Goal: Task Accomplishment & Management: Manage account settings

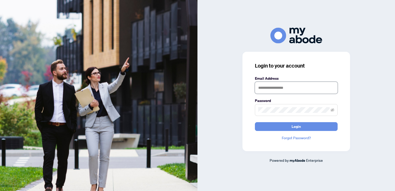
click at [278, 87] on input "text" at bounding box center [296, 88] width 83 height 12
type input "**********"
click at [255, 122] on button "Login" at bounding box center [296, 126] width 83 height 9
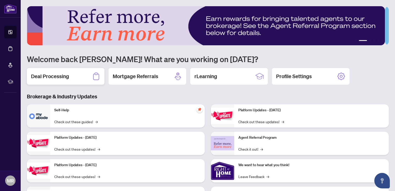
click at [57, 75] on h2 "Deal Processing" at bounding box center [50, 76] width 38 height 7
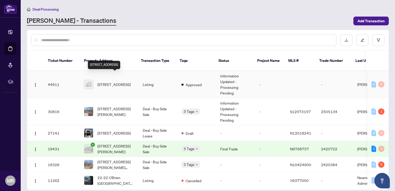
click at [111, 81] on span "[STREET_ADDRESS]" at bounding box center [113, 84] width 33 height 6
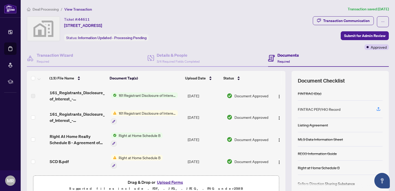
drag, startPoint x: 283, startPoint y: 96, endPoint x: 284, endPoint y: 110, distance: 13.8
click at [284, 110] on div "(13) File Name Document Tag(s) Upload Date Status (13) File Name Document Tag(s…" at bounding box center [208, 134] width 362 height 127
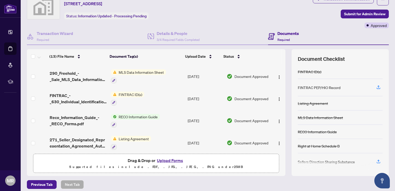
scroll to position [25, 0]
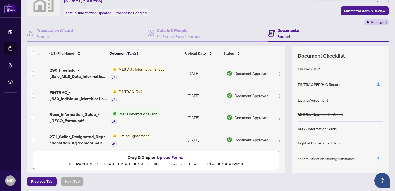
click at [173, 156] on button "Upload Forms" at bounding box center [169, 157] width 29 height 7
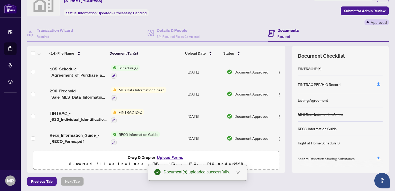
drag, startPoint x: 281, startPoint y: 128, endPoint x: 279, endPoint y: 149, distance: 21.0
click at [279, 149] on div "(14) File Name Document Tag(s) Upload Date Status (14) File Name Document Tag(s…" at bounding box center [208, 109] width 362 height 127
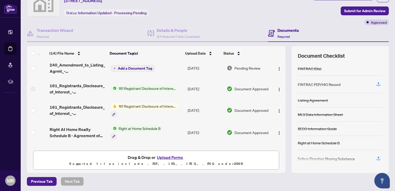
scroll to position [0, 0]
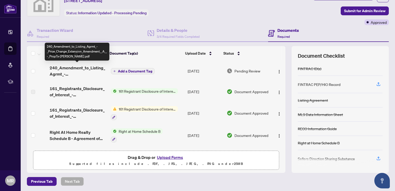
click at [71, 68] on span "240_Amendment_to_Listing_Agrmt_-_Price_Change_Extension_Amendment__A__-_PropTx-…" at bounding box center [78, 71] width 57 height 12
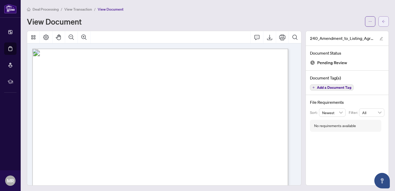
click at [382, 21] on icon "arrow-left" at bounding box center [384, 22] width 4 height 4
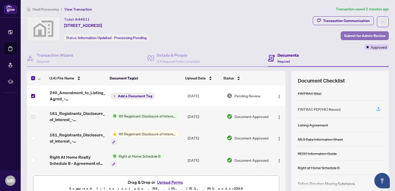
click at [347, 37] on span "Submit for Admin Review" at bounding box center [364, 36] width 41 height 8
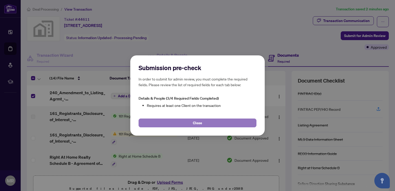
click at [185, 124] on button "Close" at bounding box center [198, 122] width 118 height 9
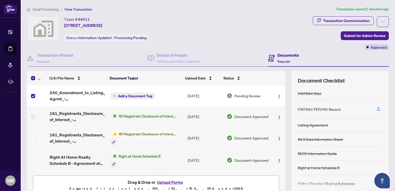
click at [128, 94] on span "Add a Document Tag" at bounding box center [135, 96] width 34 height 4
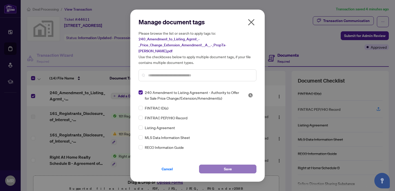
click at [228, 165] on span "Save" at bounding box center [228, 169] width 8 height 8
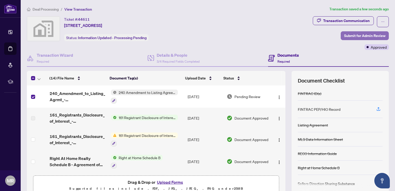
click at [350, 34] on span "Submit for Admin Review" at bounding box center [364, 36] width 41 height 8
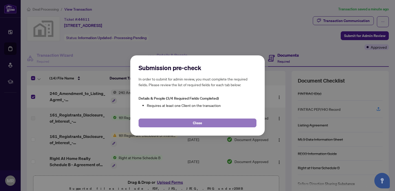
click at [202, 123] on span "Close" at bounding box center [197, 123] width 9 height 8
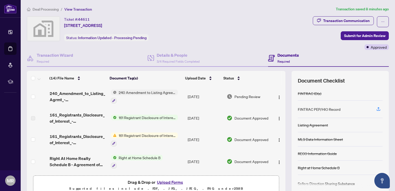
click at [137, 91] on span "240 Amendment to Listing Agreement - Authority to Offer for Sale Price Change/E…" at bounding box center [147, 92] width 61 height 6
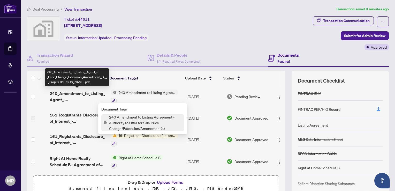
click at [69, 94] on span "240_Amendment_to_Listing_Agrmt_-_Price_Change_Extension_Amendment__A__-_PropTx-…" at bounding box center [78, 96] width 57 height 12
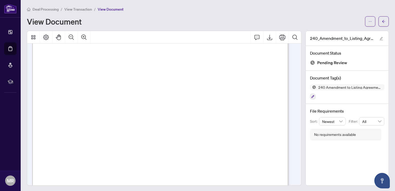
scroll to position [58, 0]
